Goal: Communication & Community: Ask a question

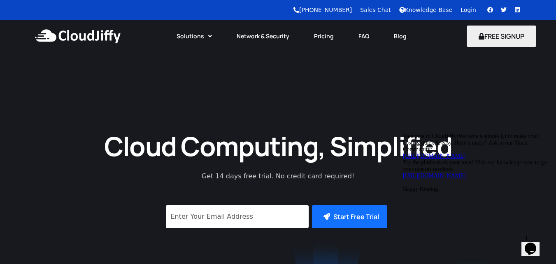
click at [465, 12] on link "Login" at bounding box center [469, 10] width 16 height 7
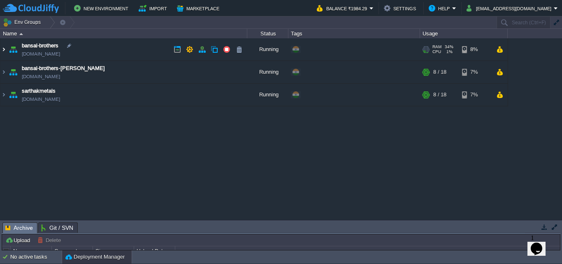
click at [3, 52] on img at bounding box center [3, 49] width 7 height 22
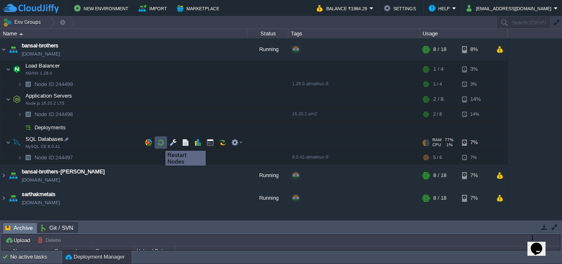
click at [159, 143] on button "button" at bounding box center [160, 142] width 7 height 7
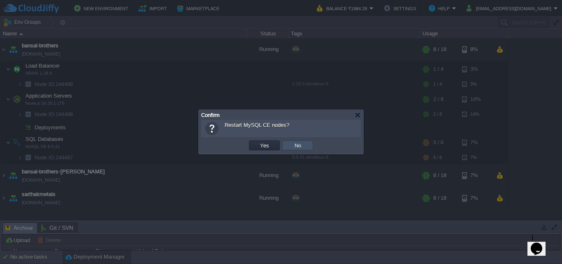
click at [295, 145] on button "No" at bounding box center [298, 145] width 12 height 7
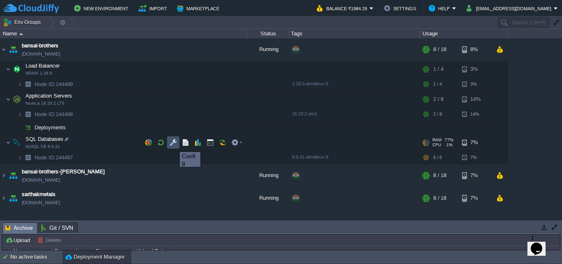
click at [174, 144] on button "button" at bounding box center [173, 142] width 7 height 7
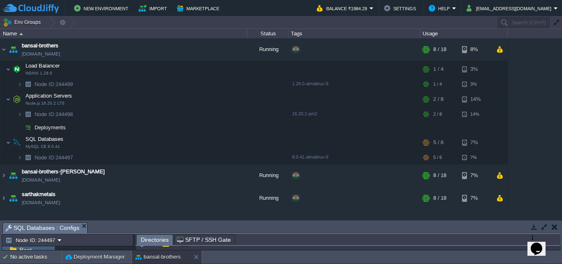
scroll to position [0, 0]
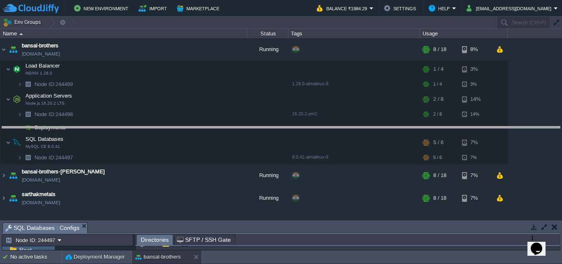
drag, startPoint x: 306, startPoint y: 226, endPoint x: 305, endPoint y: 130, distance: 95.5
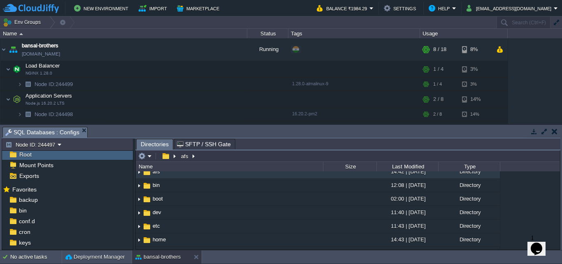
scroll to position [0, 0]
click at [549, 70] on div "bansal-brothers [DOMAIN_NAME] Running + Add to Env Group RAM 34% CPU 1% 8 / 18 …" at bounding box center [281, 81] width 562 height 86
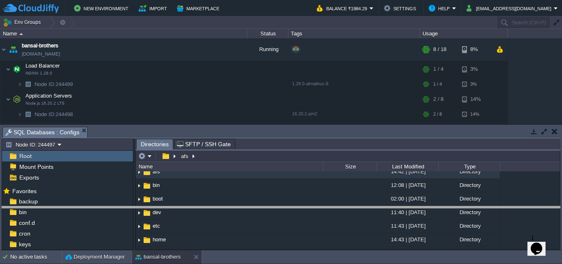
drag, startPoint x: 486, startPoint y: 129, endPoint x: 479, endPoint y: 208, distance: 79.4
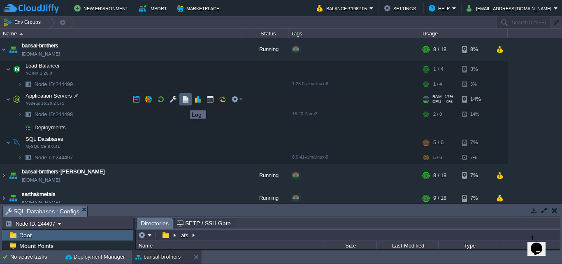
click at [184, 103] on button "button" at bounding box center [185, 99] width 7 height 7
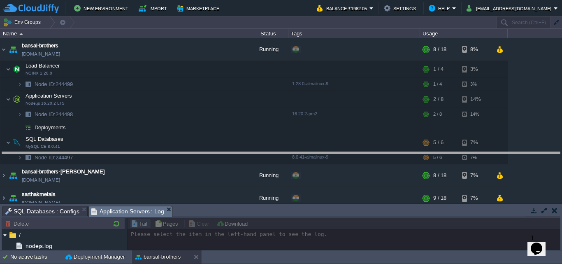
drag, startPoint x: 266, startPoint y: 207, endPoint x: 266, endPoint y: 141, distance: 65.9
click at [266, 141] on body "New Environment Import Marketplace Bonus ₹0.00 Upgrade Account Balance ₹1982.05…" at bounding box center [281, 132] width 562 height 264
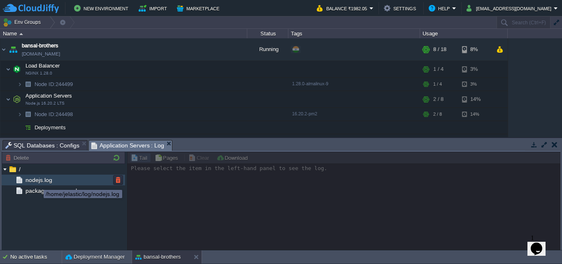
click at [37, 182] on span "nodejs.log" at bounding box center [39, 179] width 30 height 7
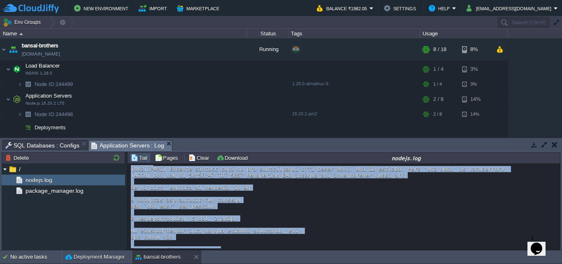
scroll to position [881, 0]
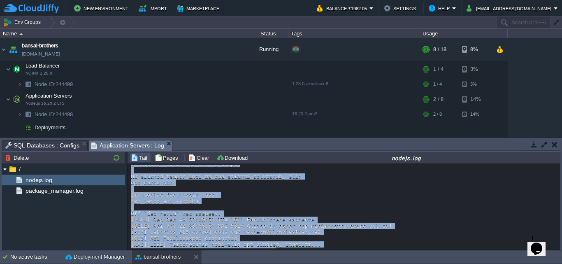
drag, startPoint x: 128, startPoint y: 170, endPoint x: 256, endPoint y: 255, distance: 153.1
click at [256, 255] on body "New Environment Import Marketplace Bonus ₹0.00 Upgrade Account Balance ₹1982.05…" at bounding box center [281, 132] width 562 height 264
copy div "[INFO] [DATE] Installing NPM modules and dependencies using npm added 72 packag…"
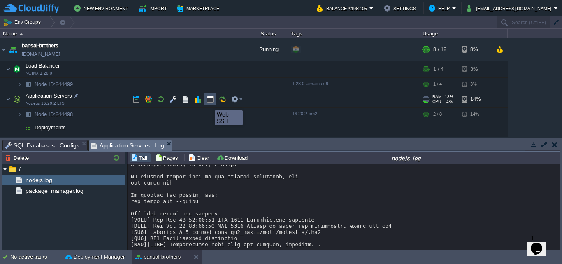
click at [209, 103] on button "button" at bounding box center [210, 99] width 7 height 7
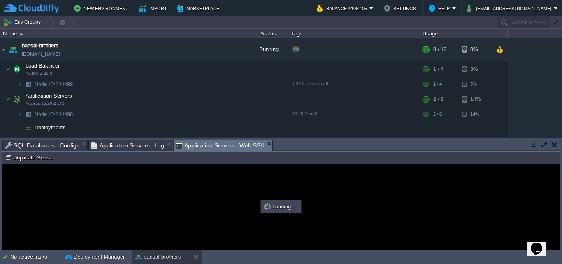
scroll to position [0, 0]
type input "#000000"
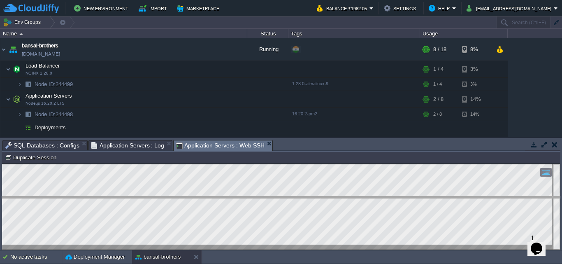
drag, startPoint x: 480, startPoint y: 142, endPoint x: 478, endPoint y: 200, distance: 58.5
click at [478, 200] on body "New Environment Import Marketplace Bonus ₹0.00 Upgrade Account Balance ₹1982.05…" at bounding box center [281, 132] width 562 height 264
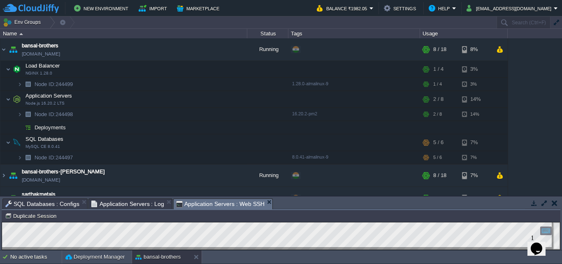
scroll to position [14, 0]
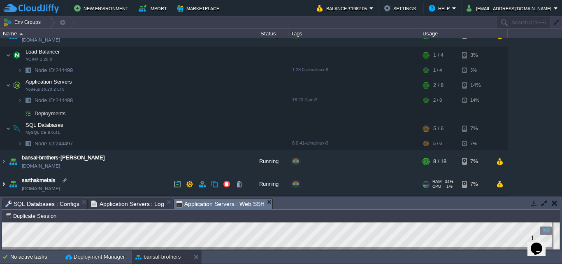
click at [2, 184] on img at bounding box center [3, 184] width 7 height 22
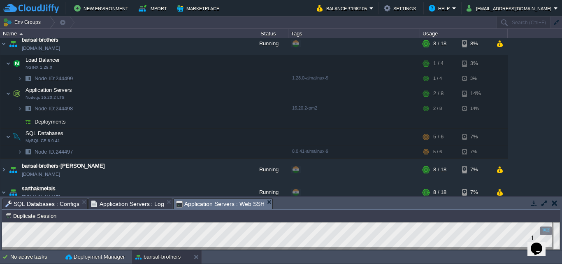
scroll to position [0, 0]
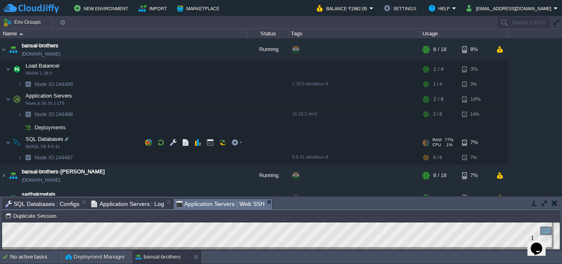
click at [426, 140] on div at bounding box center [425, 140] width 2 height 0
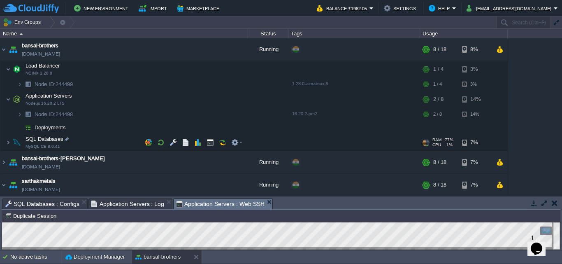
click at [426, 140] on div at bounding box center [425, 140] width 2 height 0
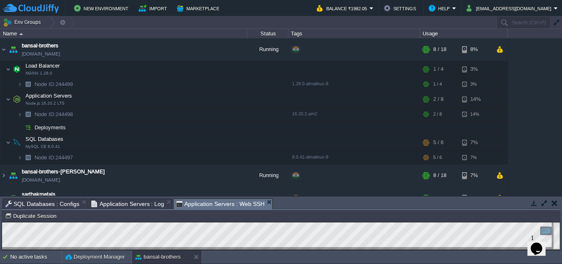
drag, startPoint x: 426, startPoint y: 140, endPoint x: 538, endPoint y: 130, distance: 112.8
click at [538, 130] on div "bansal-brothers [DOMAIN_NAME] Running + Add to Env Group RAM 35% CPU 2% 8 / 18 …" at bounding box center [281, 116] width 562 height 157
click at [240, 143] on em at bounding box center [236, 142] width 11 height 7
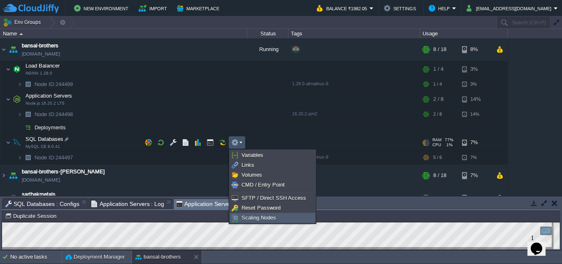
click at [268, 217] on span "Scaling Nodes" at bounding box center [259, 217] width 35 height 6
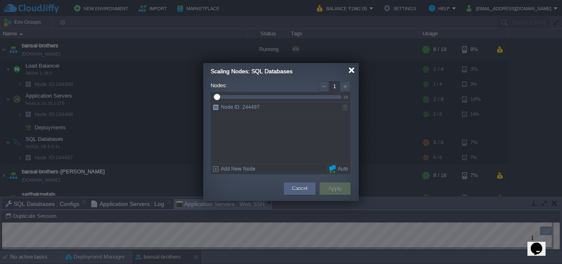
click at [350, 70] on div at bounding box center [352, 70] width 6 height 6
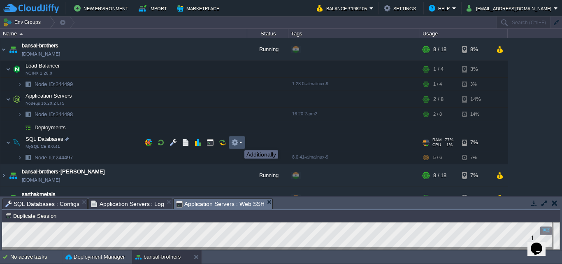
click at [238, 143] on button "button" at bounding box center [234, 142] width 7 height 7
drag, startPoint x: 47, startPoint y: 144, endPoint x: 365, endPoint y: 205, distance: 324.4
click at [68, 140] on div at bounding box center [66, 138] width 7 height 7
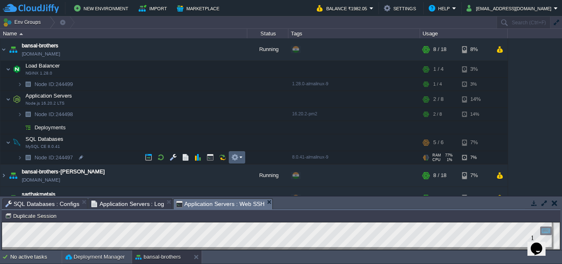
click at [241, 156] on em at bounding box center [236, 157] width 11 height 7
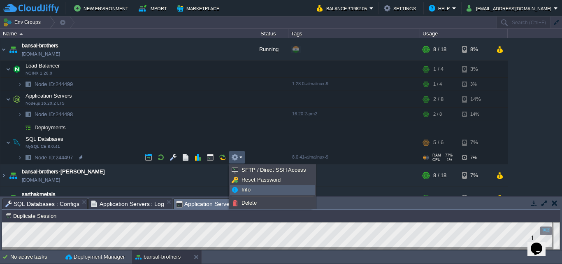
click at [245, 188] on span "Info" at bounding box center [246, 189] width 9 height 6
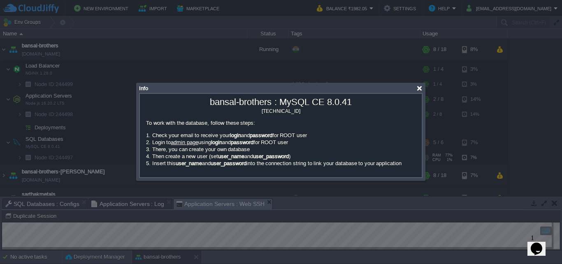
click at [419, 87] on div at bounding box center [420, 88] width 6 height 6
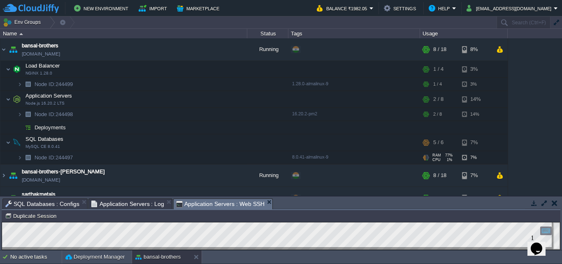
drag, startPoint x: 559, startPoint y: 124, endPoint x: 558, endPoint y: 86, distance: 37.1
click at [558, 86] on div "bansal-brothers [DOMAIN_NAME] Running + Add to Env Group RAM 35% CPU 2% 8 / 18 …" at bounding box center [281, 116] width 562 height 157
click at [198, 160] on button "button" at bounding box center [197, 157] width 7 height 7
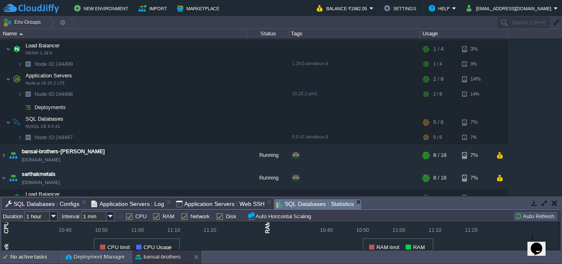
scroll to position [17, 0]
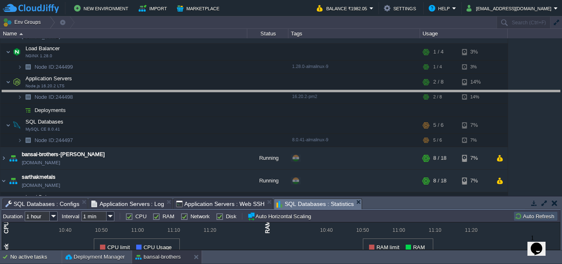
drag, startPoint x: 366, startPoint y: 198, endPoint x: 351, endPoint y: 90, distance: 109.3
click at [351, 90] on body "New Environment Import Marketplace Bonus ₹0.00 Upgrade Account Balance ₹1982.05…" at bounding box center [281, 132] width 562 height 264
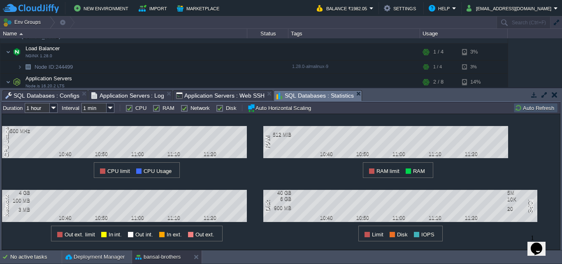
click at [135, 109] on label "CPU" at bounding box center [140, 108] width 11 height 6
click at [129, 109] on input "CPU" at bounding box center [128, 107] width 5 height 5
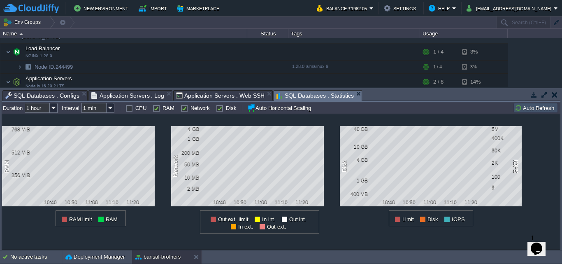
click at [135, 109] on label "CPU" at bounding box center [140, 108] width 11 height 6
click at [129, 109] on input "CPU" at bounding box center [128, 107] width 5 height 5
checkbox input "true"
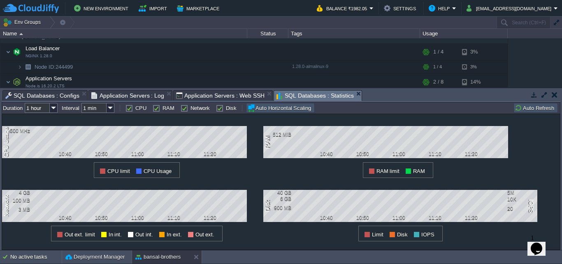
click at [252, 108] on button "Auto Horizontal Scaling" at bounding box center [280, 108] width 66 height 8
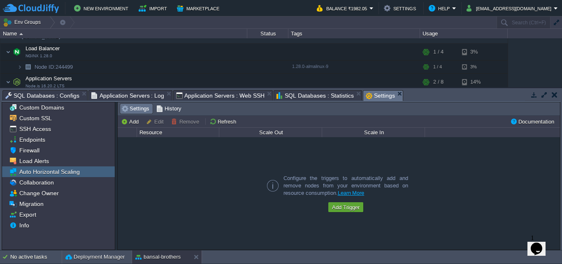
click at [154, 121] on button "Edit" at bounding box center [156, 121] width 20 height 7
click at [131, 122] on button "Add" at bounding box center [131, 121] width 20 height 7
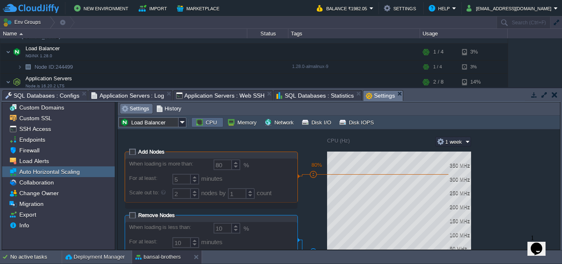
drag, startPoint x: 561, startPoint y: 154, endPoint x: 562, endPoint y: 192, distance: 38.3
click at [562, 192] on div "Tasks Activity Log Archive Git / SVN SQL Databases : Configs Application Server…" at bounding box center [281, 169] width 562 height 162
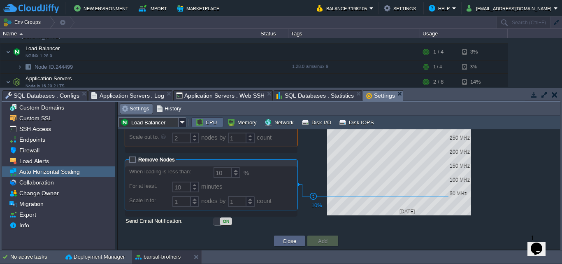
scroll to position [0, 0]
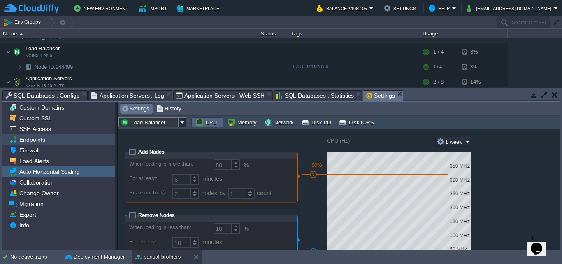
click at [40, 143] on span "Endpoints" at bounding box center [32, 139] width 29 height 7
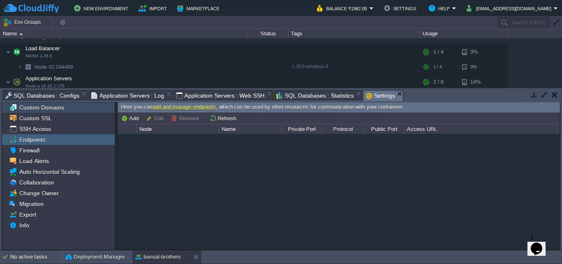
click at [43, 107] on span "Custom Domains" at bounding box center [42, 107] width 48 height 7
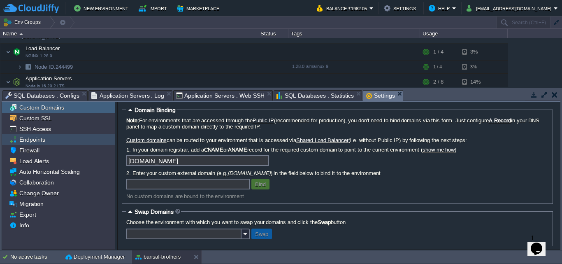
click at [36, 139] on span "Endpoints" at bounding box center [32, 139] width 29 height 7
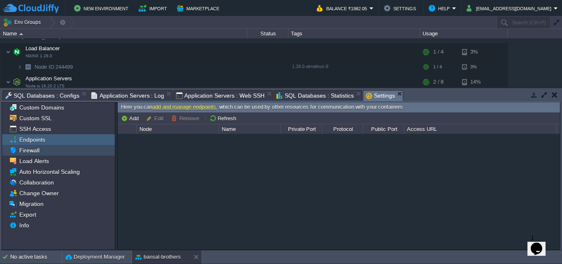
click at [36, 151] on span "Firewall" at bounding box center [29, 150] width 23 height 7
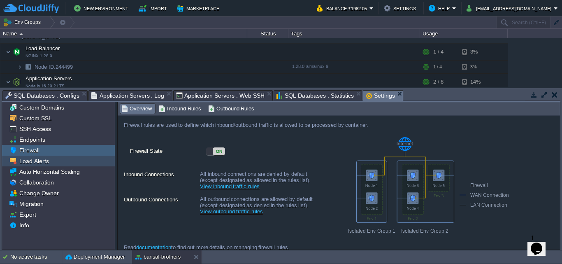
click at [32, 164] on span "Load Alerts" at bounding box center [34, 160] width 33 height 7
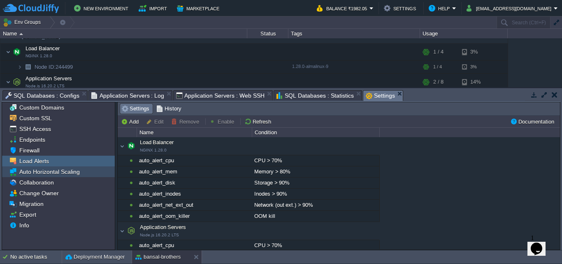
click at [42, 169] on span "Auto Horizontal Scaling" at bounding box center [49, 171] width 63 height 7
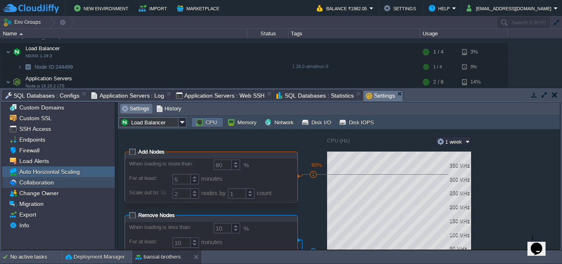
click at [36, 184] on span "Collaboration" at bounding box center [36, 182] width 37 height 7
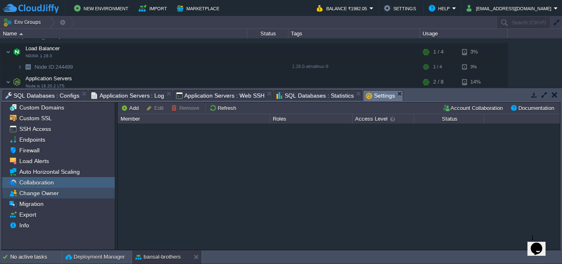
click at [37, 194] on span "Change Owner" at bounding box center [39, 192] width 42 height 7
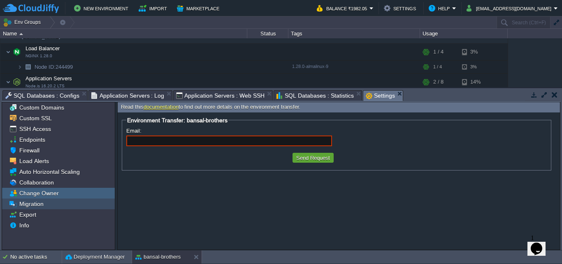
click at [30, 207] on span "Migration" at bounding box center [31, 203] width 27 height 7
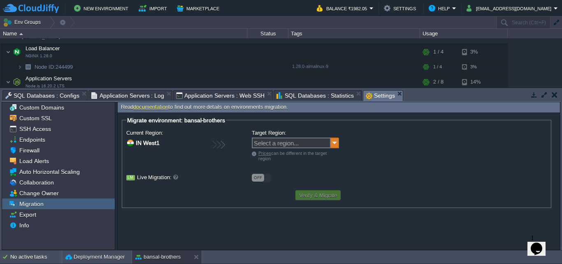
click at [337, 144] on img at bounding box center [335, 142] width 8 height 11
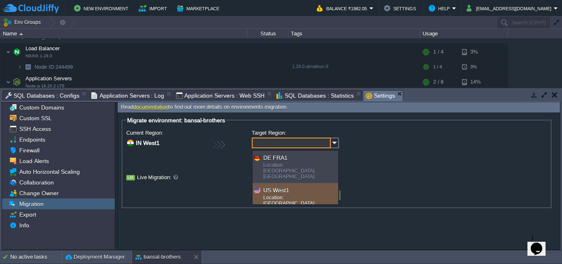
type input "Select a region..."
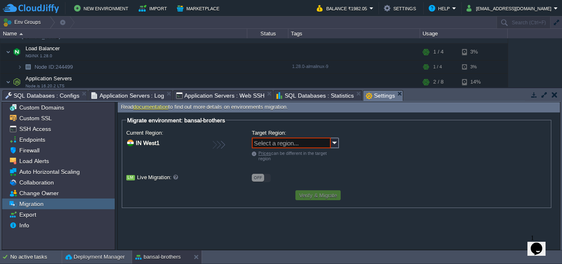
click at [398, 158] on div "Current Region: IN [GEOGRAPHIC_DATA] Target Region: Select a region... Prices c…" at bounding box center [336, 157] width 421 height 59
click at [40, 219] on div "Export" at bounding box center [58, 214] width 113 height 11
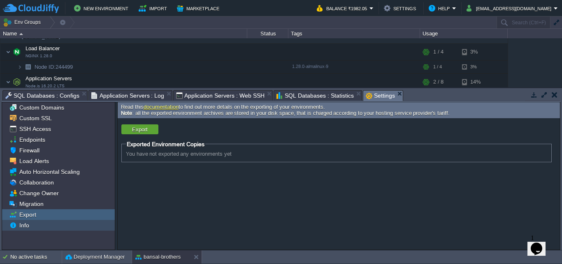
click at [27, 228] on span "Info" at bounding box center [24, 224] width 13 height 7
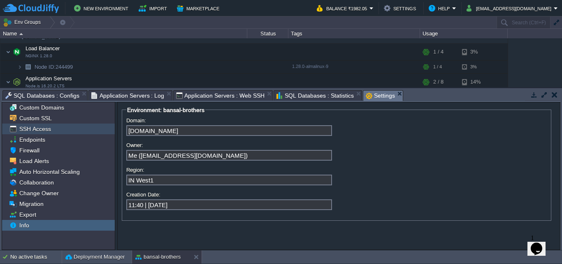
click at [45, 128] on span "SSH Access" at bounding box center [35, 128] width 35 height 7
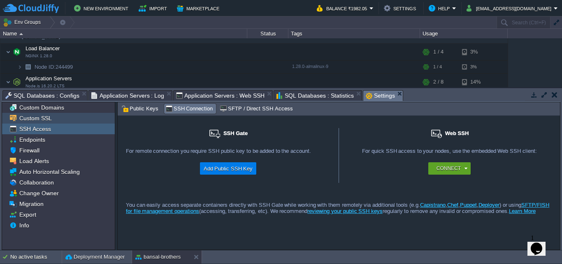
click at [49, 121] on span "Custom SSL" at bounding box center [35, 117] width 35 height 7
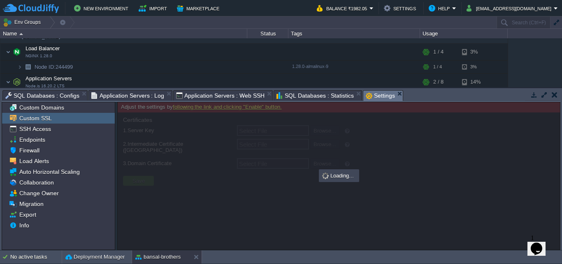
type input "Select File"
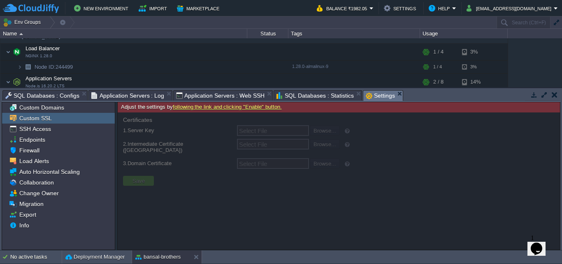
click at [52, 114] on div "Custom SSL" at bounding box center [58, 118] width 113 height 11
click at [60, 109] on span "Custom Domains" at bounding box center [42, 107] width 48 height 7
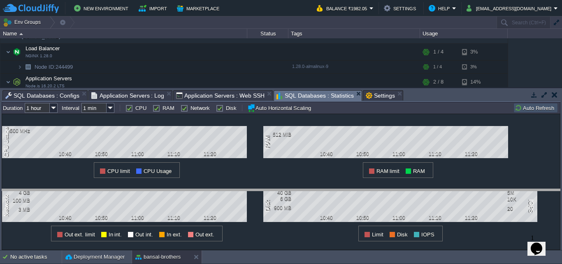
drag, startPoint x: 345, startPoint y: 96, endPoint x: 347, endPoint y: 200, distance: 104.2
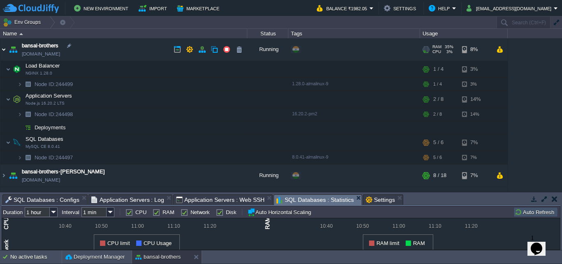
click at [2, 51] on img at bounding box center [3, 49] width 7 height 22
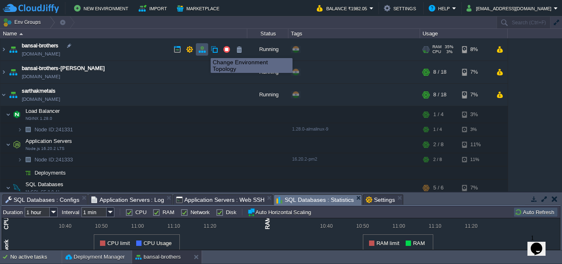
click at [205, 51] on button "button" at bounding box center [201, 49] width 7 height 7
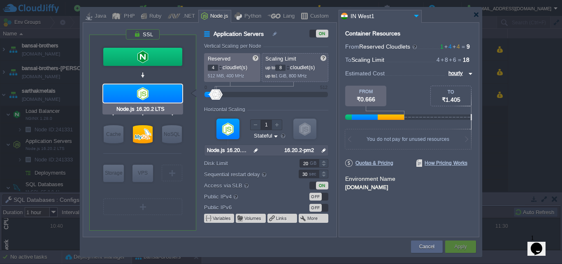
type input "MySQL CE 8.0.41"
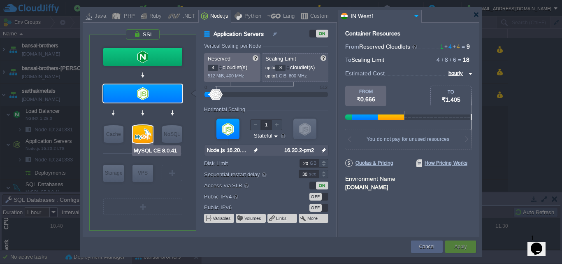
click at [141, 132] on div at bounding box center [143, 134] width 20 height 18
type input "SQL Databases"
type input "6"
type input "MySQL CE 8.0.41"
type input "null"
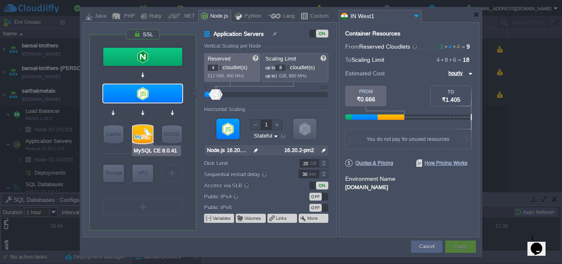
type input "8.0.41-almalin..."
type input "Stateless"
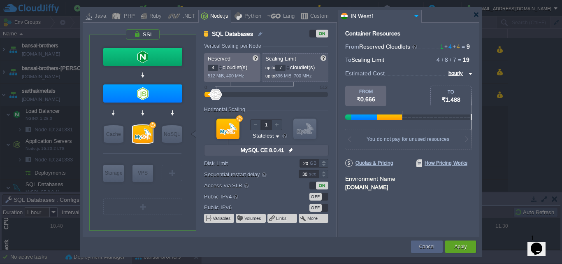
click at [290, 66] on div at bounding box center [288, 66] width 4 height 3
type input "9"
click at [290, 66] on div at bounding box center [288, 66] width 4 height 3
click at [427, 244] on button "Cancel" at bounding box center [426, 246] width 15 height 8
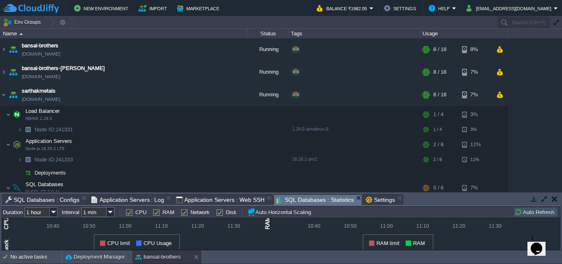
click at [536, 242] on icon "Chat widget" at bounding box center [537, 248] width 12 height 12
type input "[PERSON_NAME]"
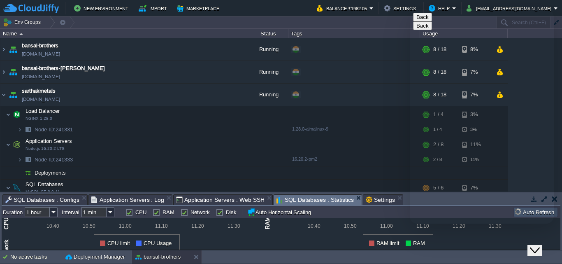
type input "[EMAIL_ADDRESS][DOMAIN_NAME]"
type input "919584342058"
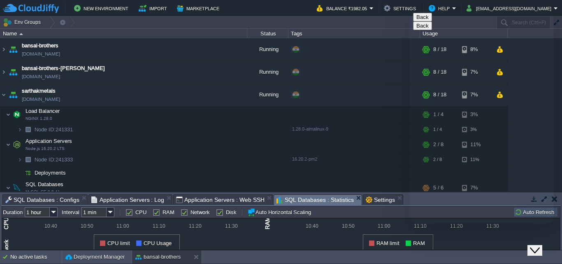
drag, startPoint x: 534, startPoint y: 182, endPoint x: 534, endPoint y: 201, distance: 19.8
drag, startPoint x: 536, startPoint y: 182, endPoint x: 533, endPoint y: 207, distance: 25.3
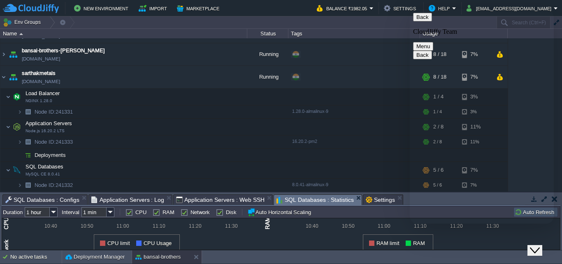
scroll to position [18, 0]
click at [410, 9] on textarea at bounding box center [410, 9] width 0 height 0
type textarea "Hi"
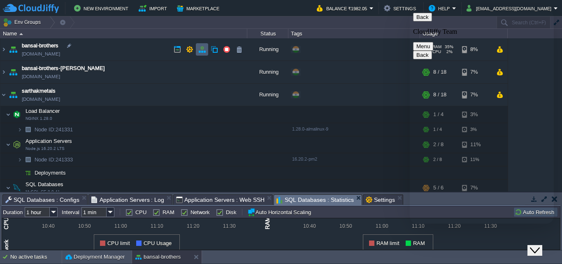
type textarea "I want to"
click at [202, 50] on button "button" at bounding box center [201, 49] width 7 height 7
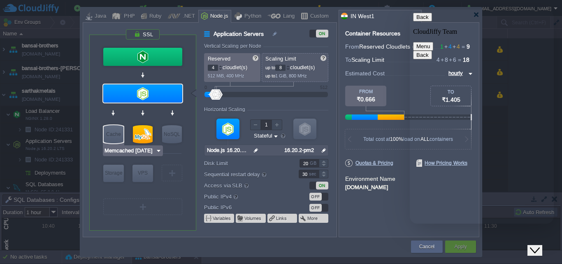
type input "MySQL CE 8.0.41"
click at [146, 134] on div at bounding box center [143, 134] width 20 height 18
type input "SQL Databases"
type input "6"
type input "MySQL CE 8.0.41"
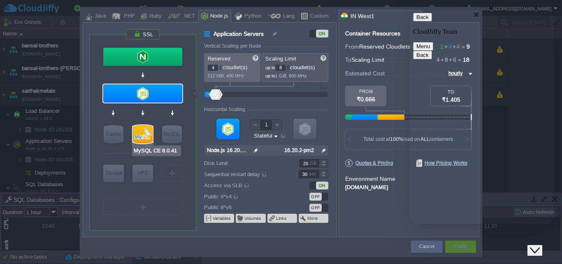
type input "null"
type input "8.0.41-almalin..."
type input "Stateless"
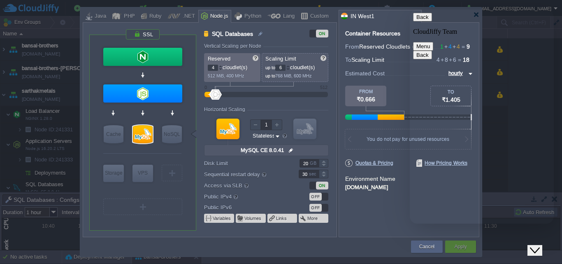
click at [410, 9] on div "I want to Rate this chat Upload File Insert emoji Send" at bounding box center [410, 9] width 0 height 0
click at [410, 9] on textarea "I want to" at bounding box center [410, 9] width 0 height 0
type textarea "I want to increase scaling limit for my SQL database,which is initially 6 to 10…"
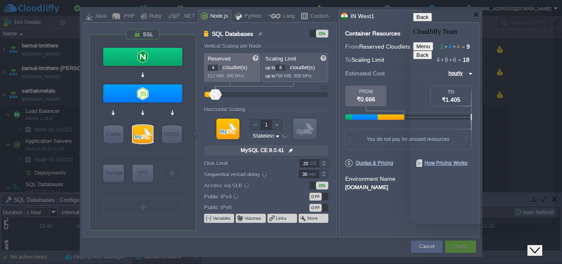
click at [410, 9] on textarea at bounding box center [410, 9] width 0 height 0
drag, startPoint x: 552, startPoint y: 121, endPoint x: 554, endPoint y: 109, distance: 12.1
drag, startPoint x: 554, startPoint y: 109, endPoint x: 549, endPoint y: 62, distance: 47.6
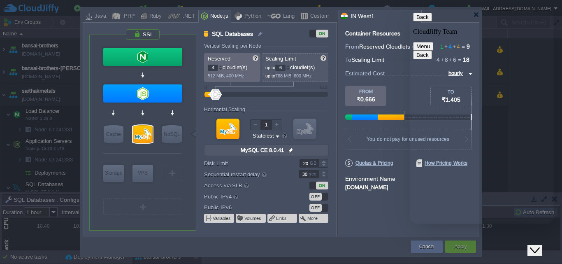
drag, startPoint x: 553, startPoint y: 98, endPoint x: 547, endPoint y: 73, distance: 25.5
drag, startPoint x: 562, startPoint y: 112, endPoint x: 561, endPoint y: 55, distance: 57.2
click at [561, 55] on div at bounding box center [281, 132] width 562 height 264
drag, startPoint x: 551, startPoint y: 168, endPoint x: 552, endPoint y: 111, distance: 57.2
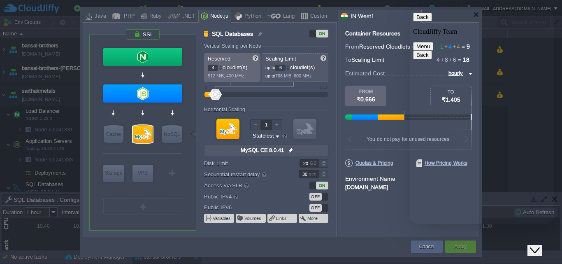
drag, startPoint x: 551, startPoint y: 106, endPoint x: 552, endPoint y: 129, distance: 23.1
click at [538, 245] on icon "Close Chat This icon closes the chat window." at bounding box center [535, 250] width 10 height 10
click at [538, 242] on icon "Chat widget" at bounding box center [537, 248] width 12 height 12
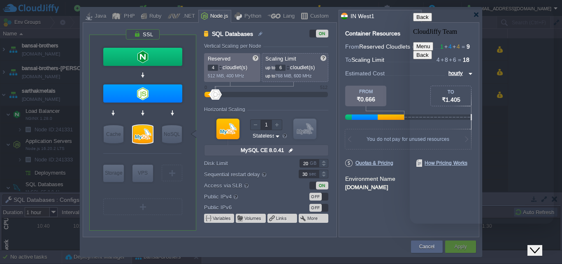
drag, startPoint x: 552, startPoint y: 105, endPoint x: 545, endPoint y: 65, distance: 39.7
click at [424, 20] on button "Back" at bounding box center [422, 17] width 19 height 9
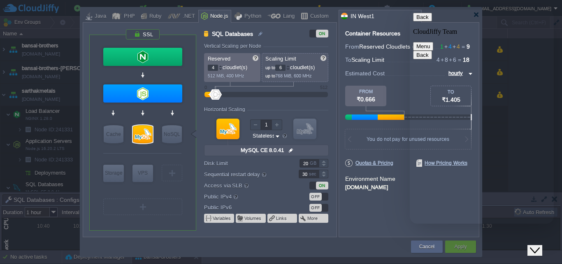
drag, startPoint x: 448, startPoint y: 179, endPoint x: 487, endPoint y: 200, distance: 44.8
copy span "I want to increase scaling limit for my SQL database,which is initially 6 to 10."
click at [542, 242] on icon "Chat widget" at bounding box center [537, 248] width 12 height 12
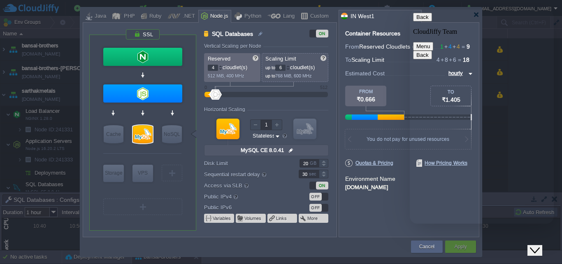
drag, startPoint x: 552, startPoint y: 181, endPoint x: 552, endPoint y: 186, distance: 4.9
drag, startPoint x: 552, startPoint y: 155, endPoint x: 543, endPoint y: 34, distance: 121.4
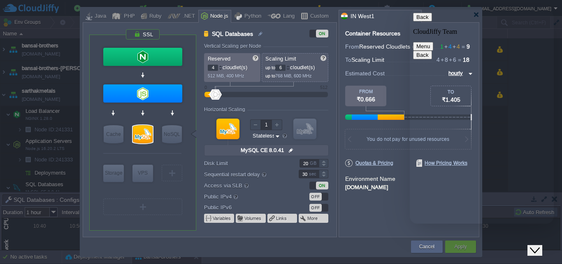
click at [433, 42] on button "Menu" at bounding box center [423, 46] width 20 height 9
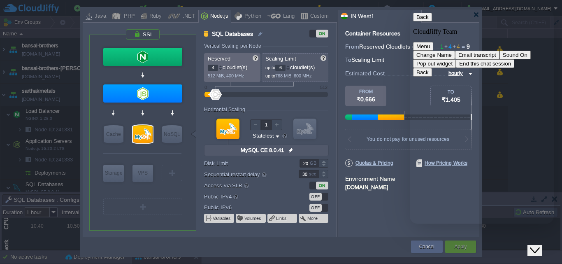
click at [456, 68] on button "Pop out widget" at bounding box center [434, 63] width 43 height 9
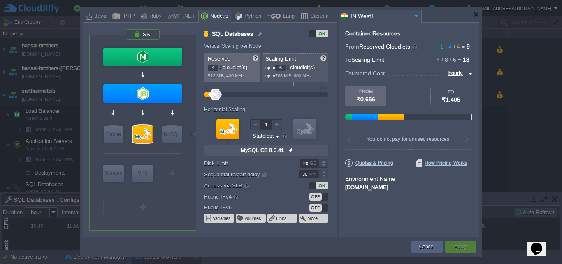
type input "Node.js 16.20.2 LTS"
click at [530, 255] on img "Chat widget" at bounding box center [530, 255] width 0 height 0
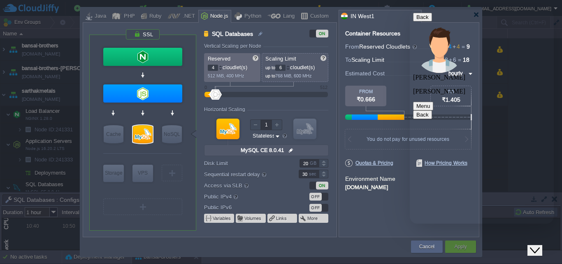
drag, startPoint x: 562, startPoint y: 133, endPoint x: 561, endPoint y: 185, distance: 52.3
click at [561, 185] on div at bounding box center [281, 132] width 562 height 264
click at [433, 102] on button "Menu" at bounding box center [423, 106] width 20 height 9
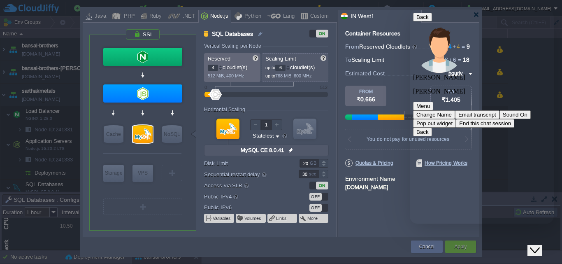
click at [456, 119] on button "Pop out widget" at bounding box center [434, 123] width 43 height 9
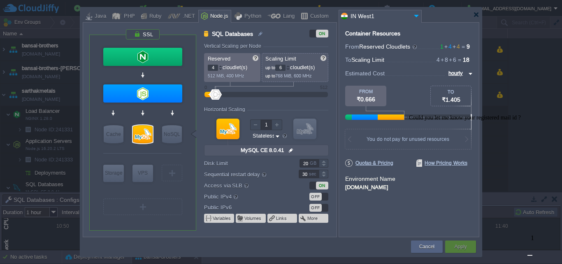
click at [530, 255] on img "Chat widget" at bounding box center [530, 255] width 0 height 0
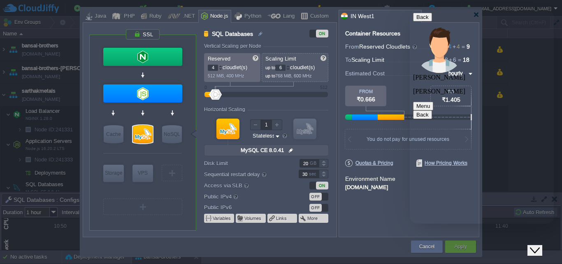
click at [410, 9] on textarea at bounding box center [410, 9] width 0 height 0
type textarea "[EMAIL_ADDRESS][DOMAIN_NAME]"
drag, startPoint x: 537, startPoint y: 63, endPoint x: 451, endPoint y: 41, distance: 89.2
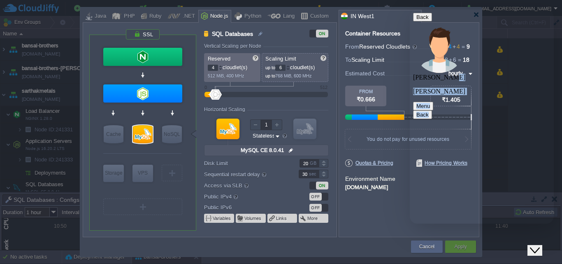
copy div "atil [PERSON_NAME] Menu Back Rate this chat Upload File Insert emoji CloudJiffy…"
click at [410, 9] on textarea "[EMAIL_ADDRESS][DOMAIN_NAME]" at bounding box center [410, 9] width 0 height 0
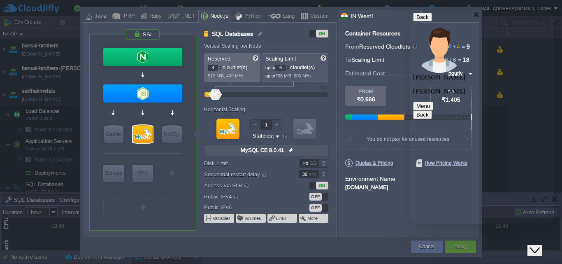
type textarea "sure"
click at [375, 221] on div "Container Resources From Reserved Cloudlets 1 + 4 + 4 ... = 9 not added To Scal…" at bounding box center [409, 129] width 141 height 215
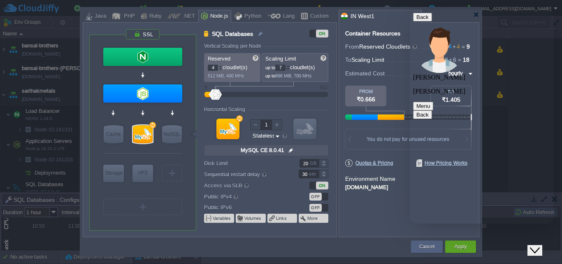
click at [290, 66] on div at bounding box center [288, 66] width 4 height 3
type input "10"
click at [290, 66] on div at bounding box center [288, 66] width 4 height 3
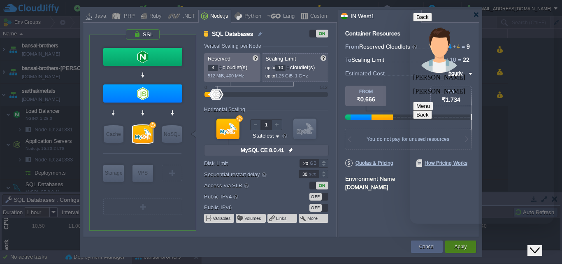
click at [461, 249] on button "Apply" at bounding box center [460, 246] width 12 height 8
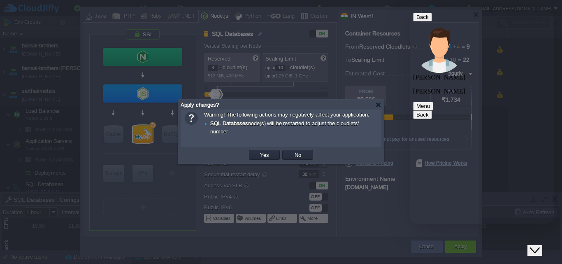
drag, startPoint x: 552, startPoint y: 172, endPoint x: 549, endPoint y: 112, distance: 61.0
click at [301, 156] on button "No" at bounding box center [298, 154] width 12 height 7
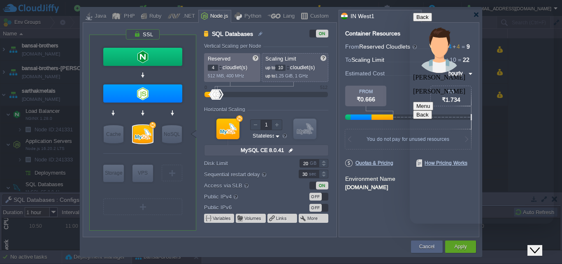
drag, startPoint x: 551, startPoint y: 168, endPoint x: 553, endPoint y: 113, distance: 55.2
drag, startPoint x: 552, startPoint y: 158, endPoint x: 547, endPoint y: 86, distance: 72.2
drag, startPoint x: 513, startPoint y: 38, endPoint x: 534, endPoint y: 68, distance: 36.2
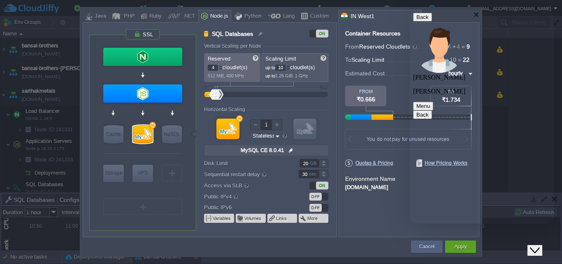
click at [433, 102] on button "Menu" at bounding box center [423, 106] width 20 height 9
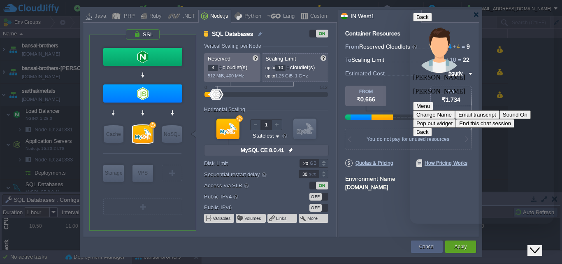
click at [456, 119] on button "Pop out widget" at bounding box center [434, 123] width 43 height 9
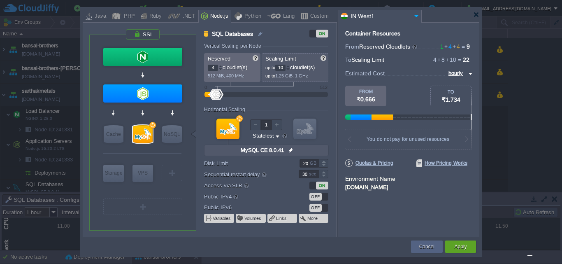
click at [530, 255] on img "Chat widget" at bounding box center [530, 255] width 0 height 0
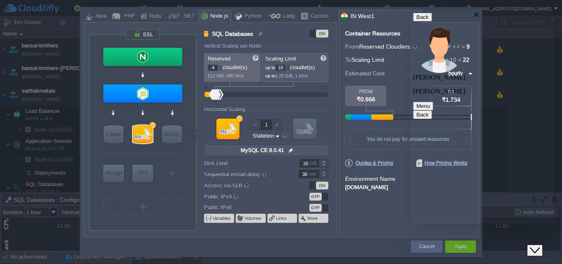
drag, startPoint x: 553, startPoint y: 159, endPoint x: 545, endPoint y: 91, distance: 68.0
click at [433, 102] on button "Menu" at bounding box center [423, 106] width 20 height 9
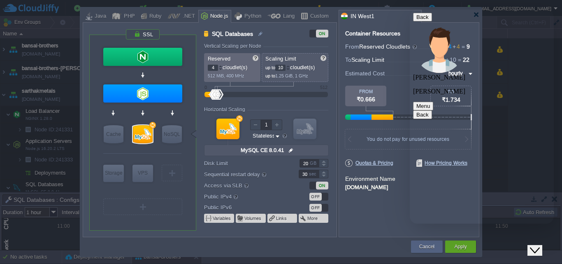
drag, startPoint x: 554, startPoint y: 173, endPoint x: 561, endPoint y: 66, distance: 107.7
click at [561, 66] on div at bounding box center [281, 132] width 562 height 264
click at [459, 247] on button "Apply" at bounding box center [460, 246] width 12 height 8
